Goal: Information Seeking & Learning: Check status

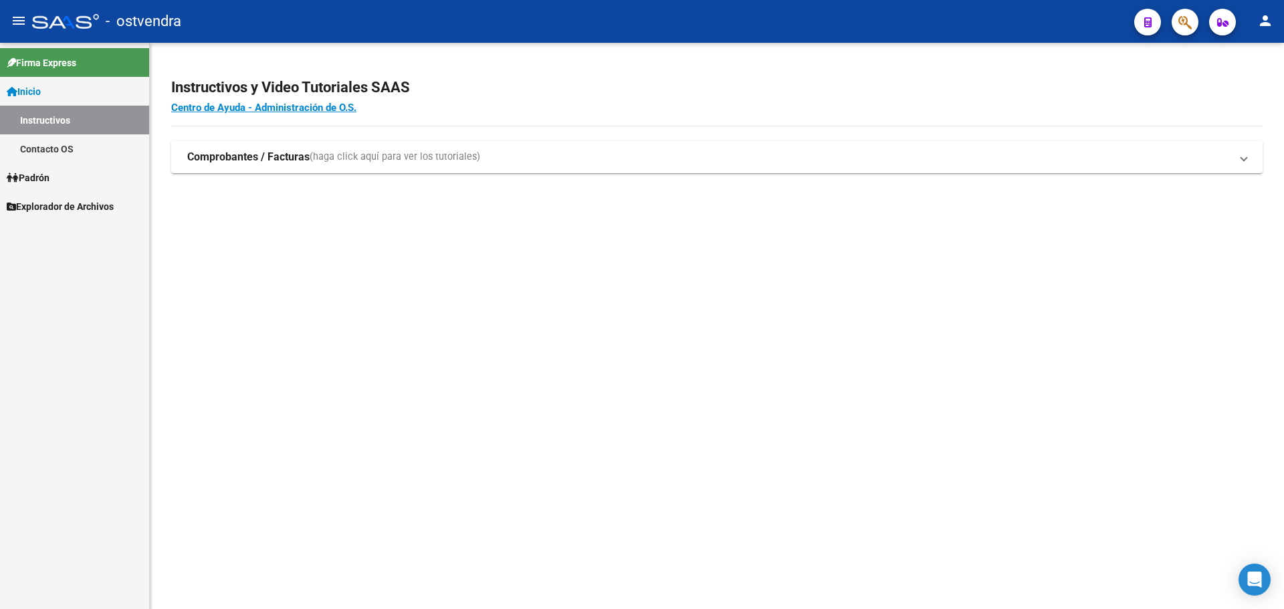
click at [48, 180] on span "Padrón" at bounding box center [28, 177] width 43 height 15
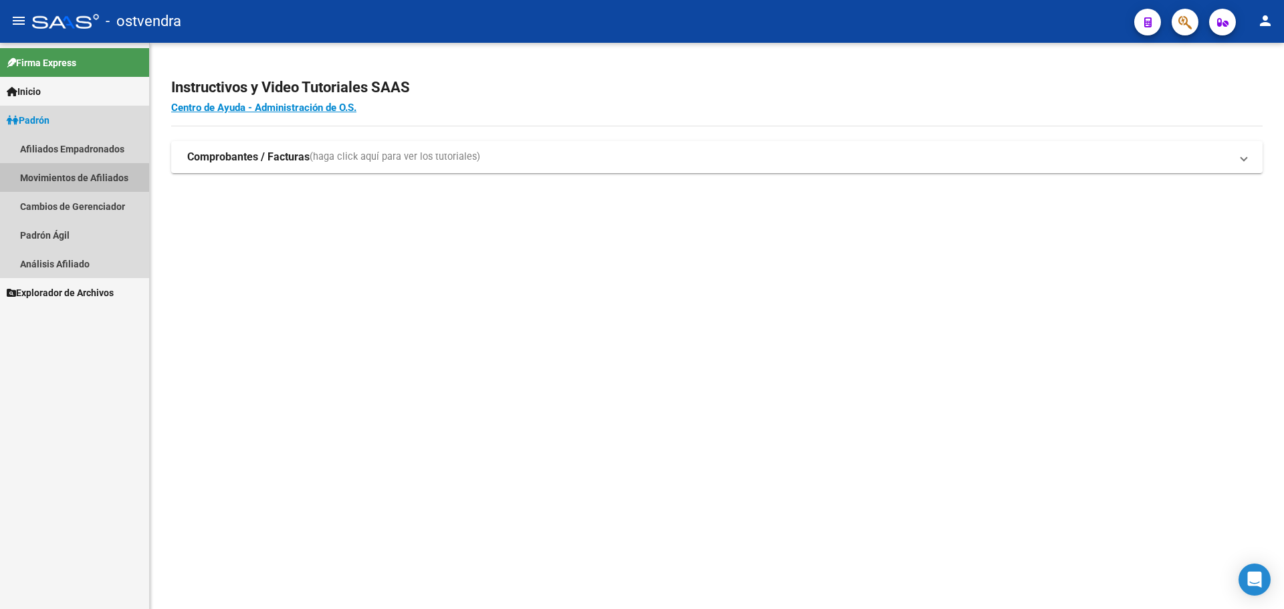
click at [48, 199] on mat-nav-list "Afiliados Empadronados Movimientos de Afiliados Cambios de Gerenciador [PERSON_…" at bounding box center [74, 206] width 149 height 144
click at [48, 199] on link "Cambios de Gerenciador" at bounding box center [74, 206] width 149 height 29
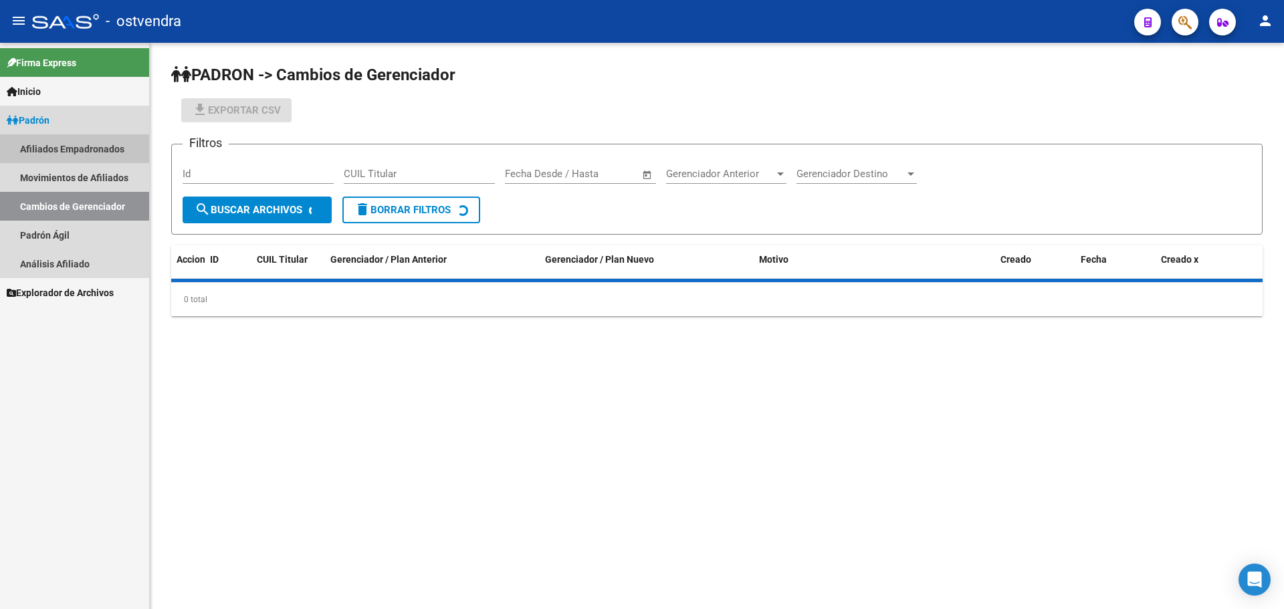
click at [59, 155] on link "Afiliados Empadronados" at bounding box center [74, 148] width 149 height 29
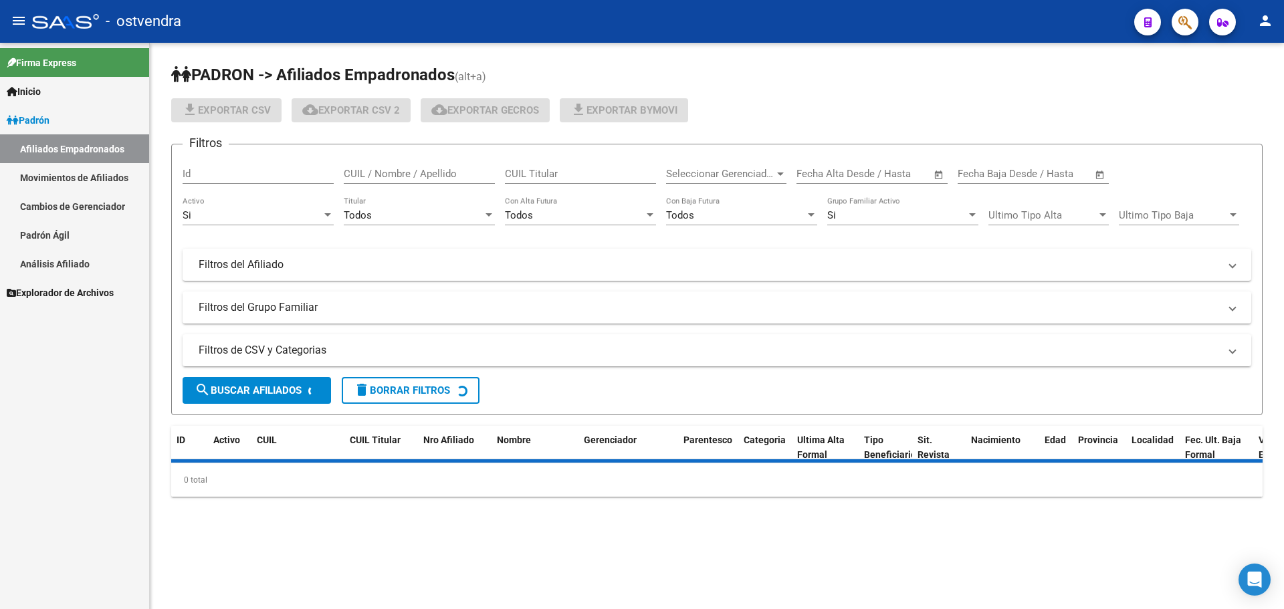
click at [407, 164] on div "CUIL / Nombre / Apellido" at bounding box center [419, 169] width 151 height 29
paste input "29756904"
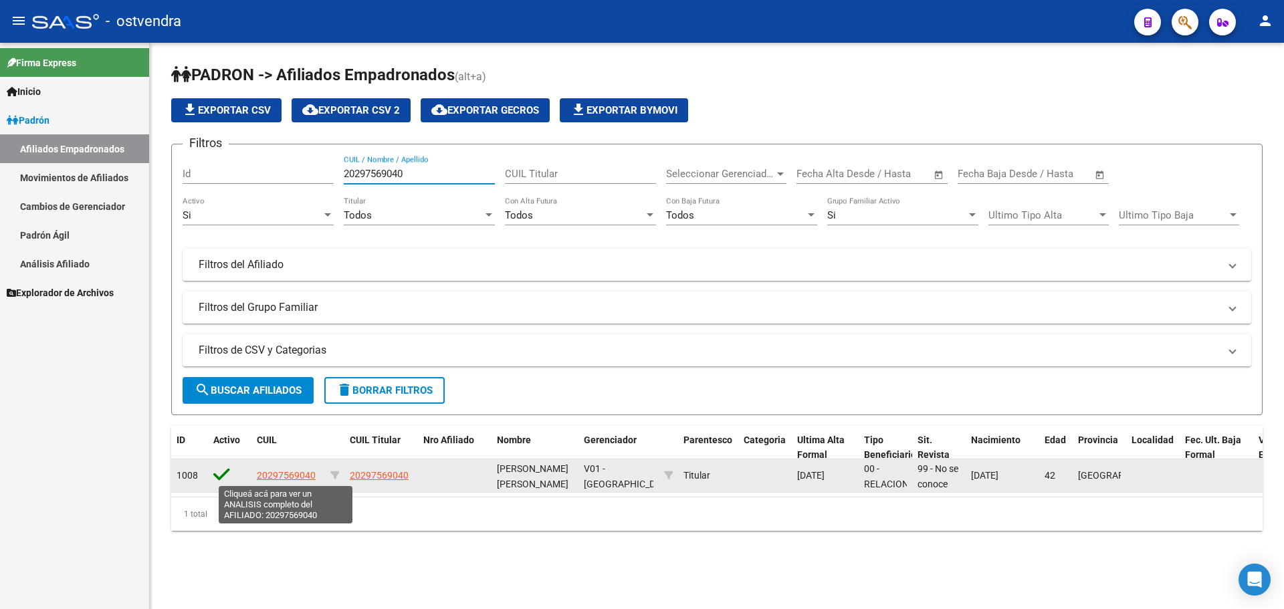
type input "20297569040"
click at [283, 475] on span "20297569040" at bounding box center [286, 475] width 59 height 11
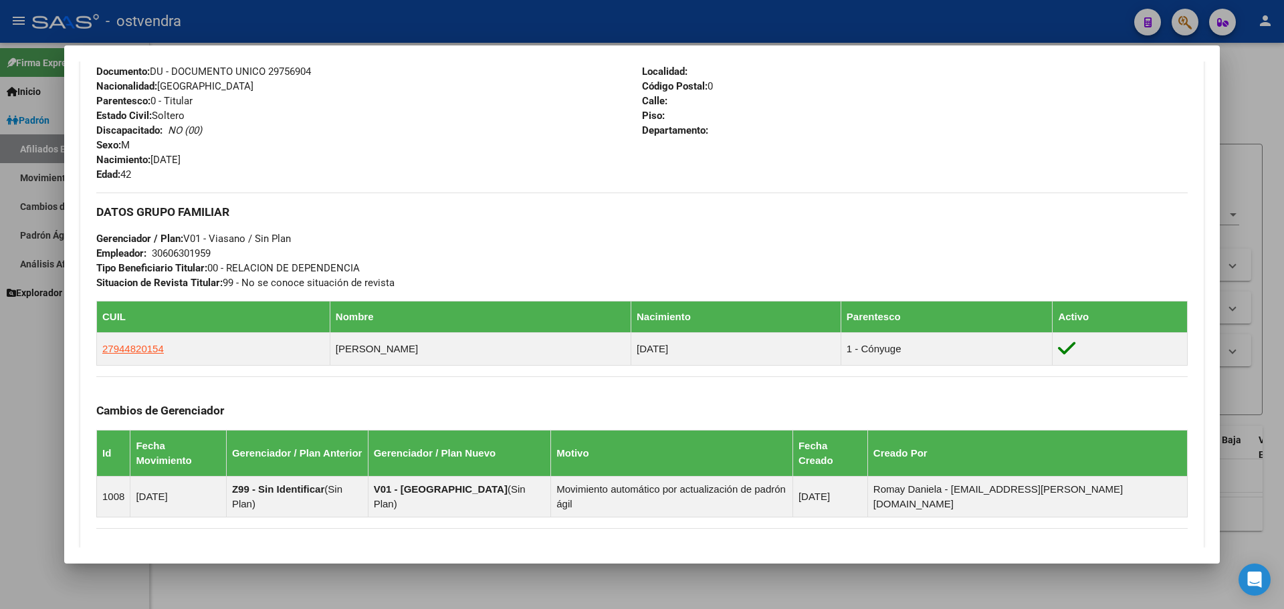
scroll to position [658, 0]
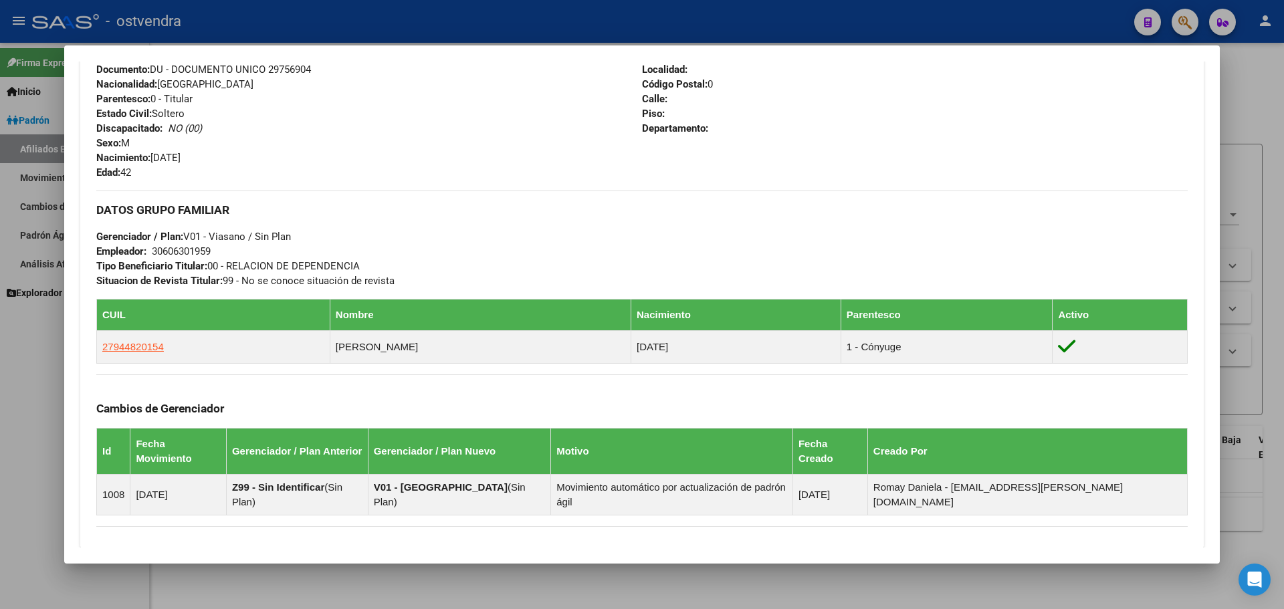
drag, startPoint x: 344, startPoint y: 382, endPoint x: 353, endPoint y: 361, distance: 23.1
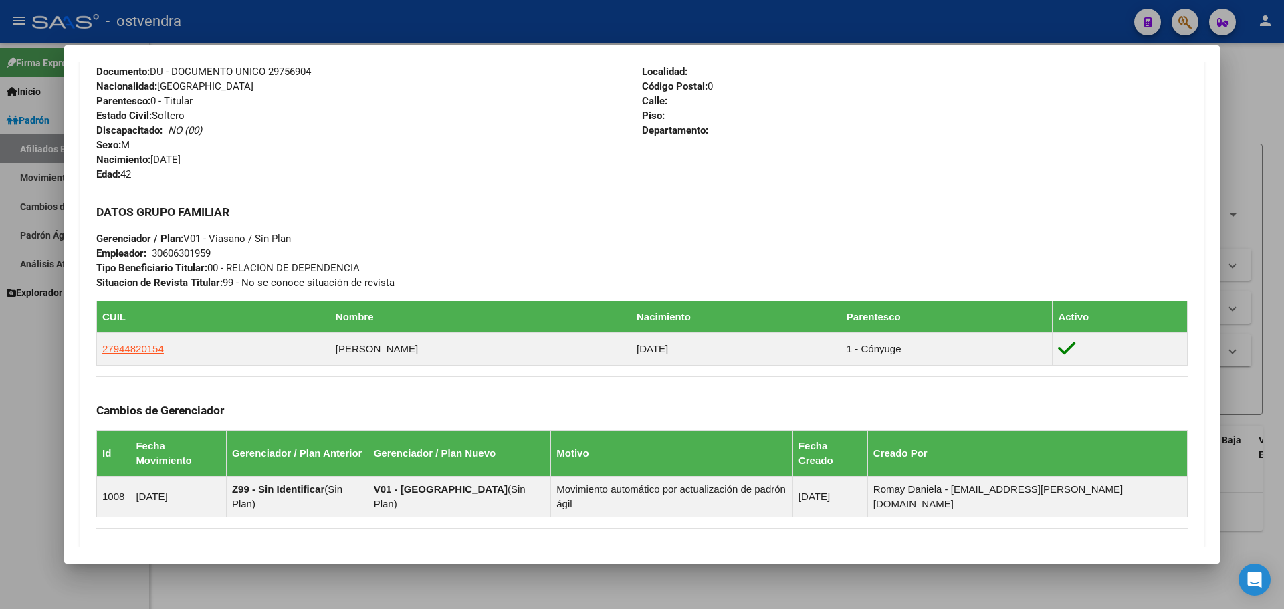
drag, startPoint x: 378, startPoint y: 250, endPoint x: 386, endPoint y: 229, distance: 22.8
